Goal: Task Accomplishment & Management: Use online tool/utility

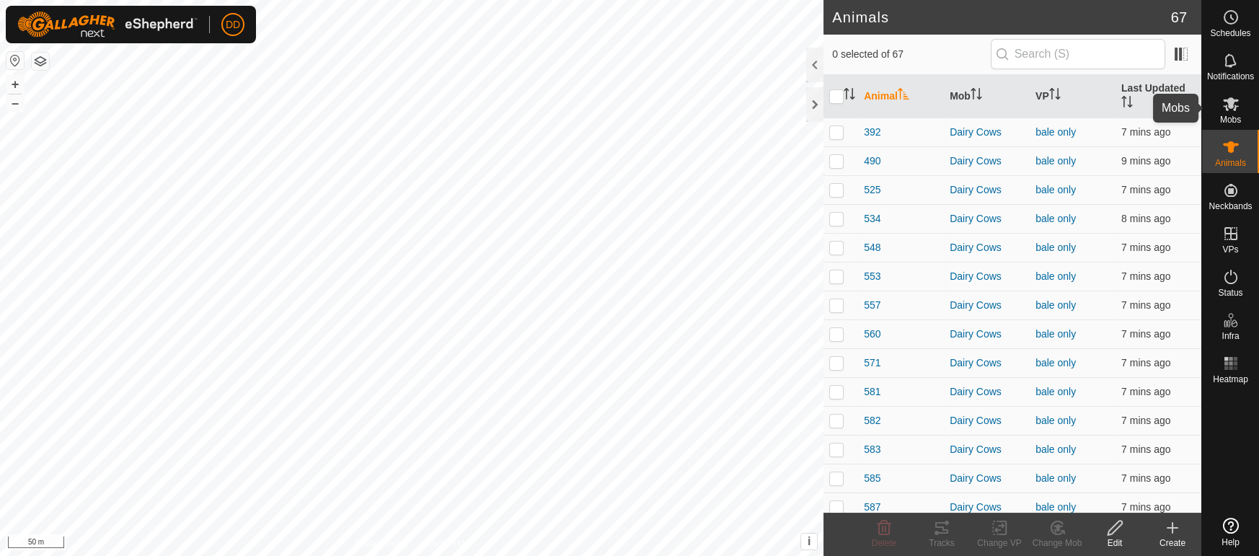
click at [1233, 108] on icon at bounding box center [1231, 103] width 17 height 17
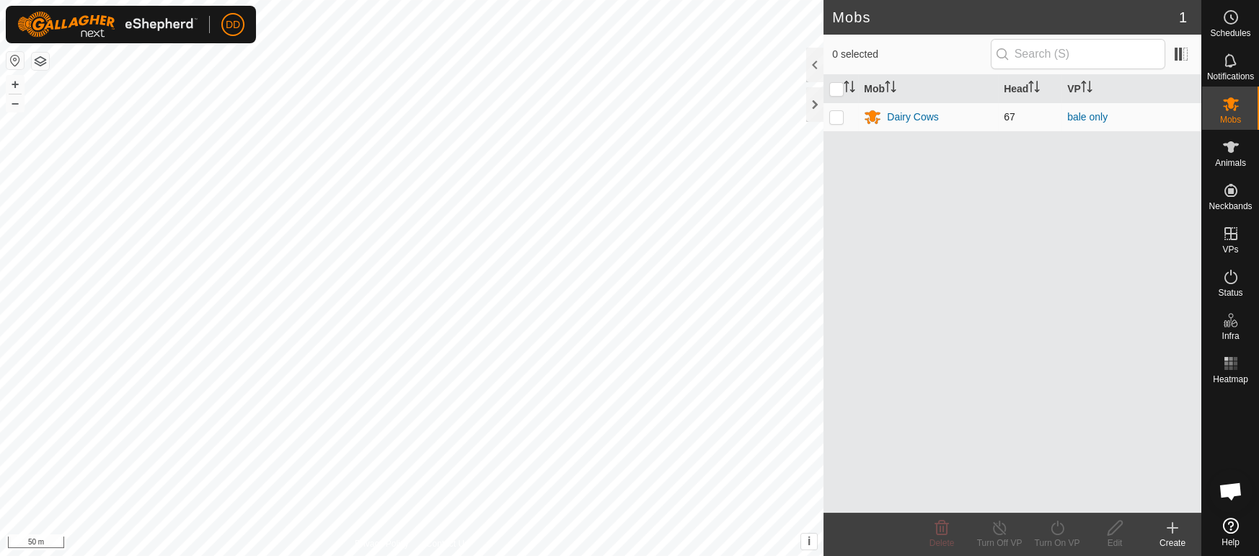
click at [835, 115] on p-checkbox at bounding box center [837, 117] width 14 height 12
checkbox input "true"
click at [993, 535] on icon at bounding box center [1000, 527] width 18 height 17
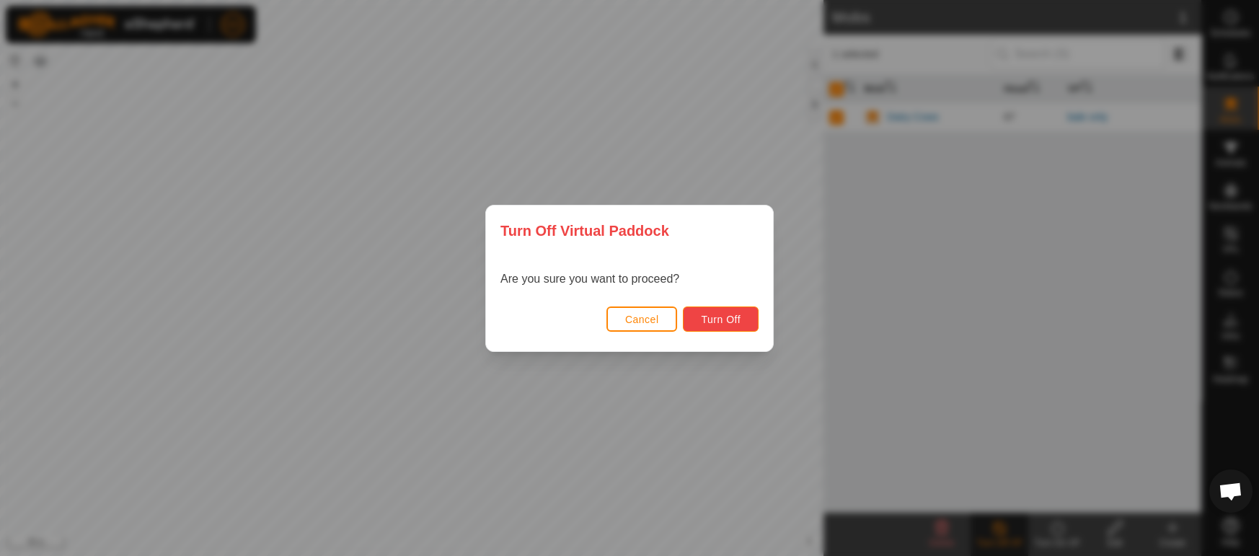
click at [697, 320] on button "Turn Off" at bounding box center [721, 319] width 76 height 25
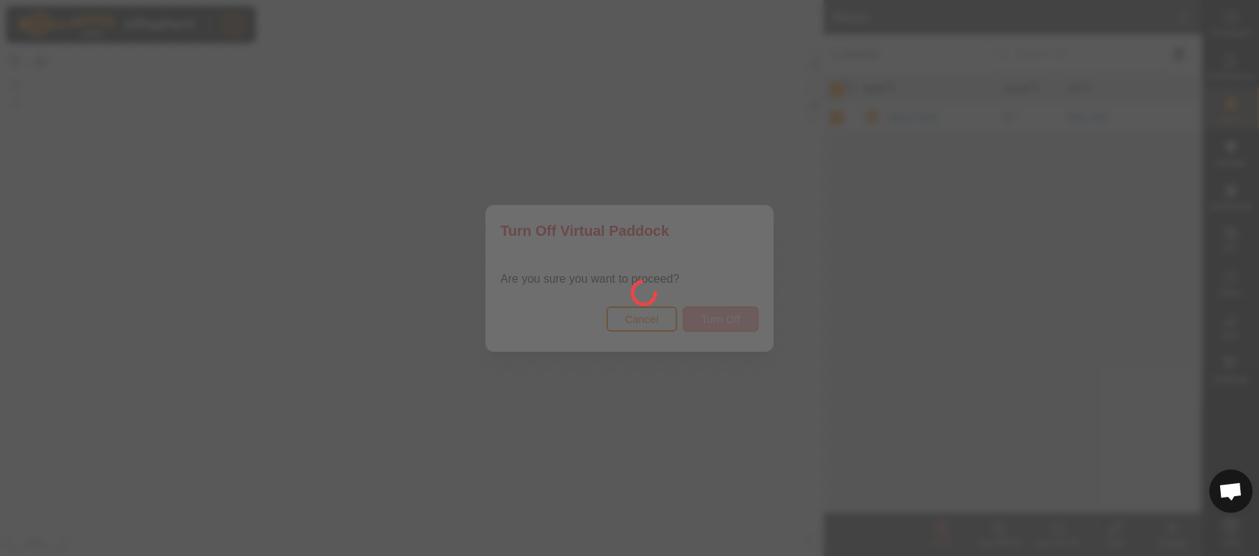
click at [697, 320] on div at bounding box center [629, 278] width 1259 height 556
